Goal: Task Accomplishment & Management: Manage account settings

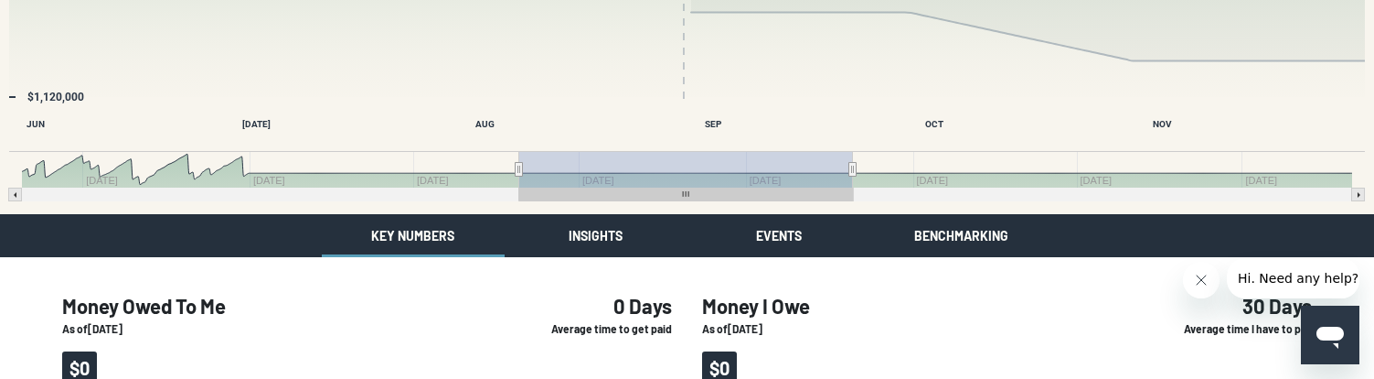
scroll to position [16, 0]
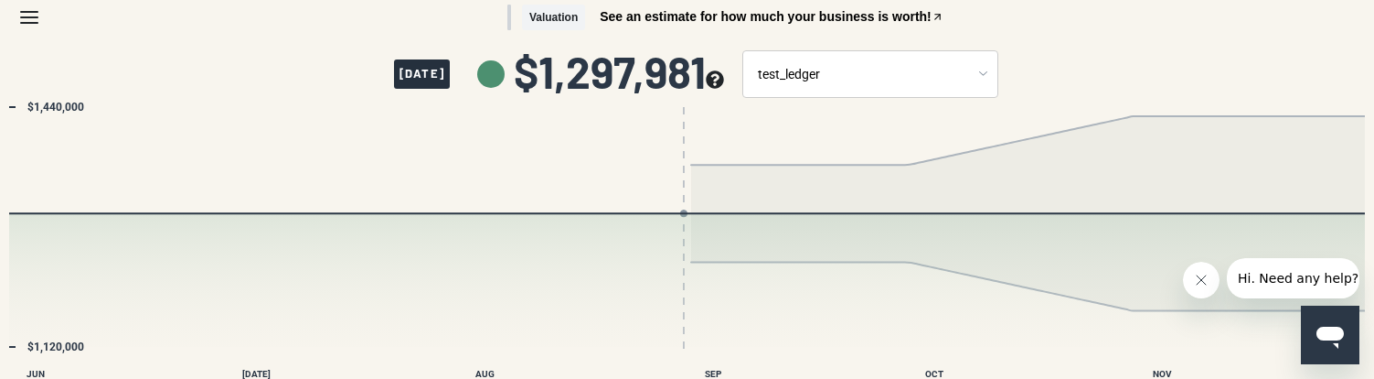
click at [35, 24] on icon "Menu" at bounding box center [29, 17] width 22 height 22
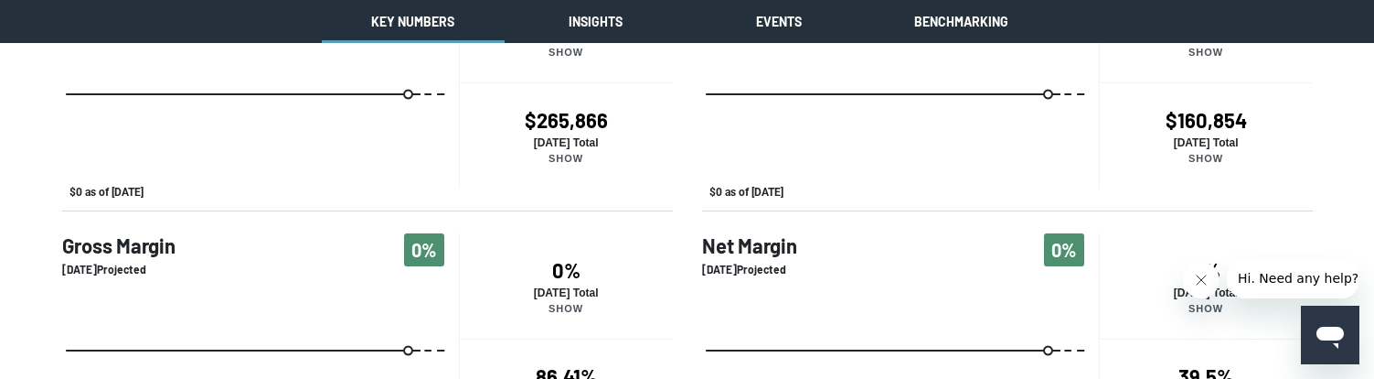
scroll to position [857, 0]
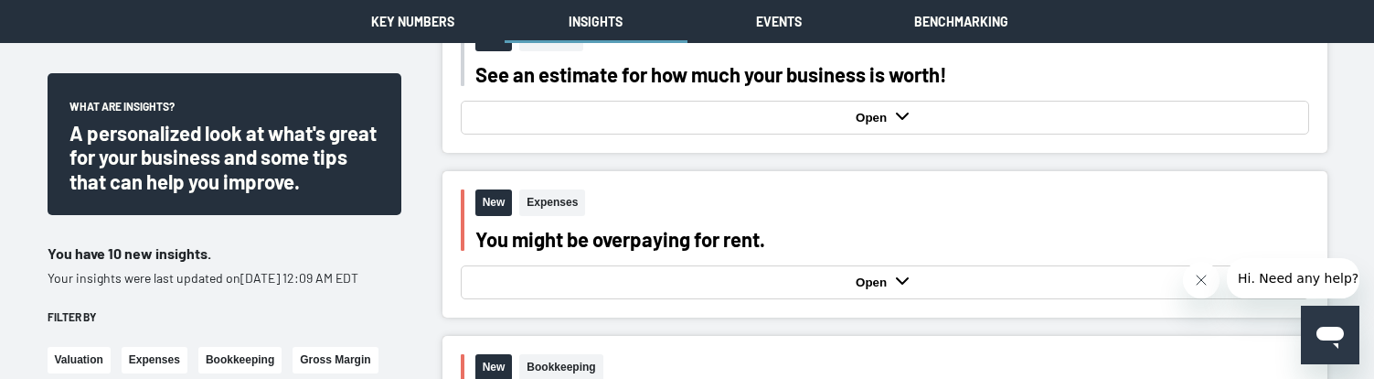
scroll to position [559, 0]
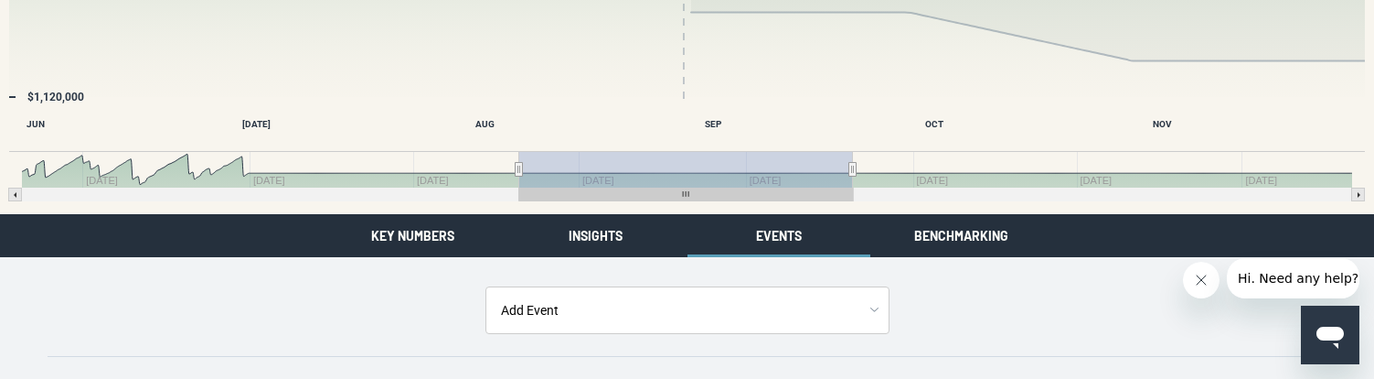
click at [955, 239] on div "Valuation See an estimate for how much your business is worth! August 28, 2025 …" at bounding box center [687, 92] width 1374 height 714
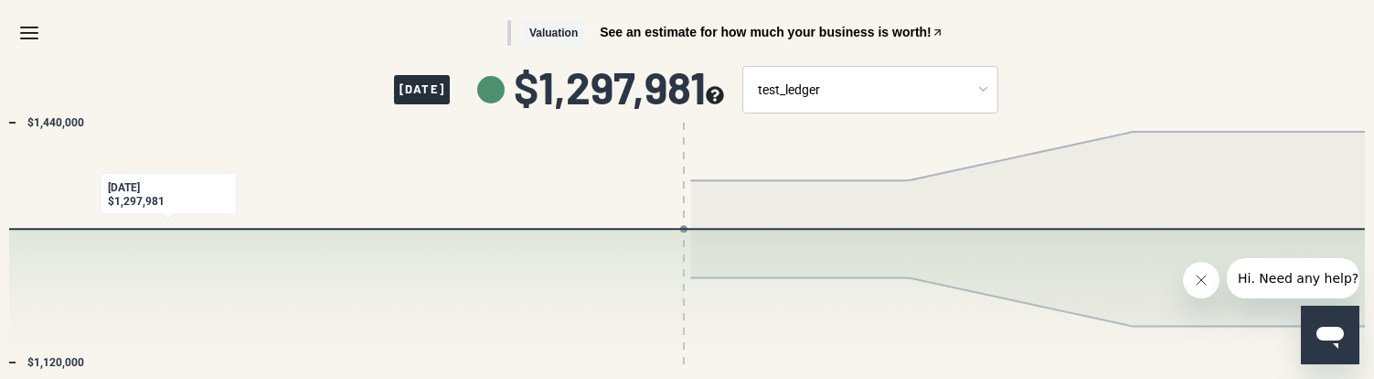
click at [23, 36] on icon "Menu" at bounding box center [29, 33] width 22 height 22
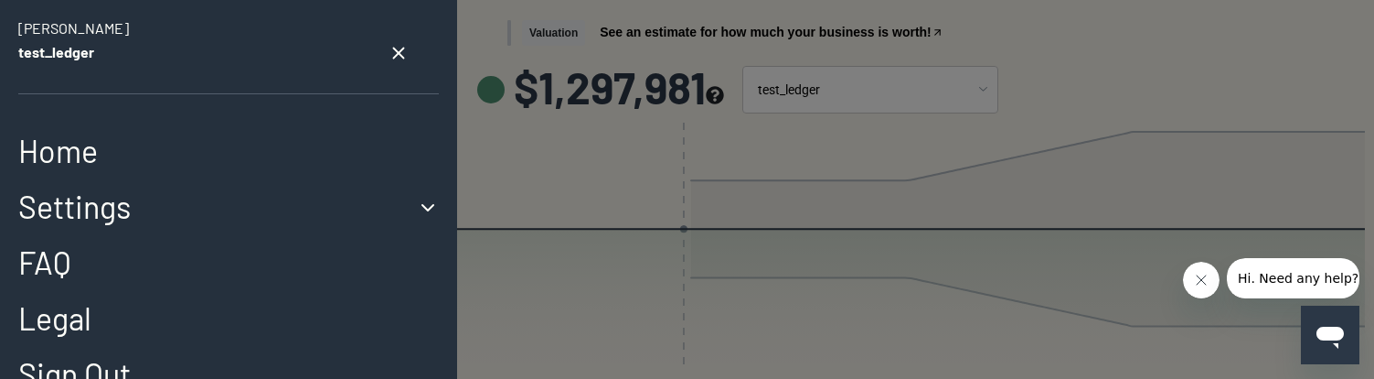
scroll to position [80, 0]
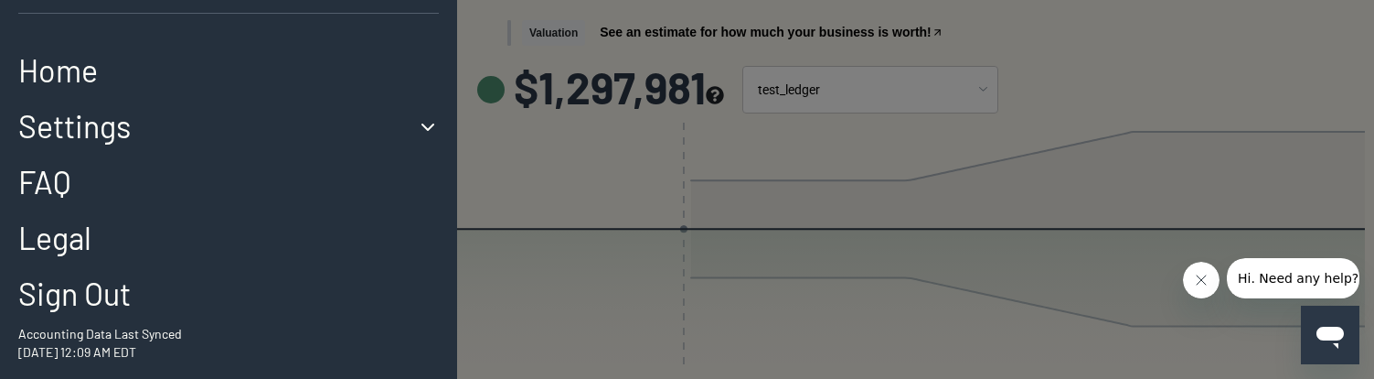
click at [69, 303] on button "Sign Out" at bounding box center [74, 293] width 112 height 37
